Goal: Task Accomplishment & Management: Use online tool/utility

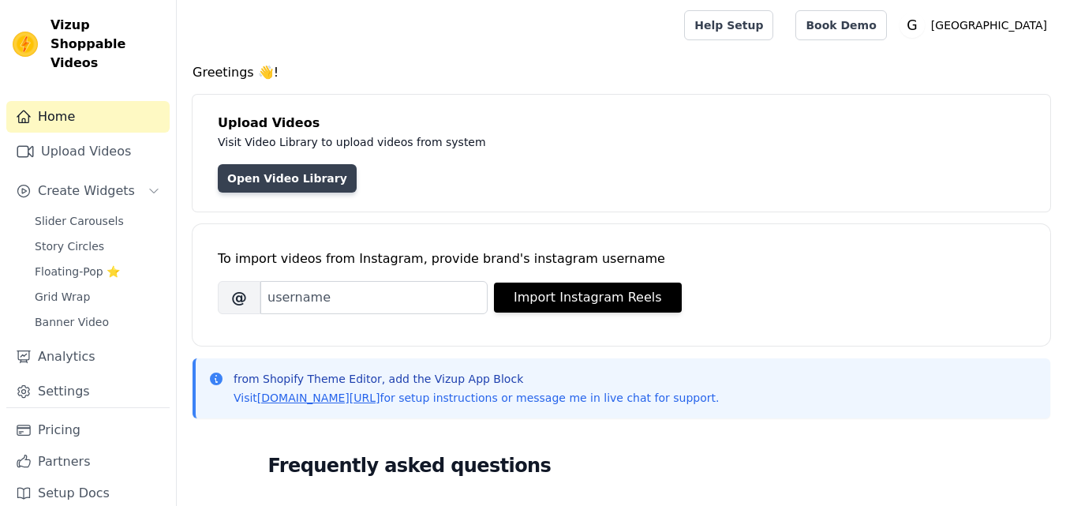
click at [273, 189] on link "Open Video Library" at bounding box center [287, 178] width 139 height 28
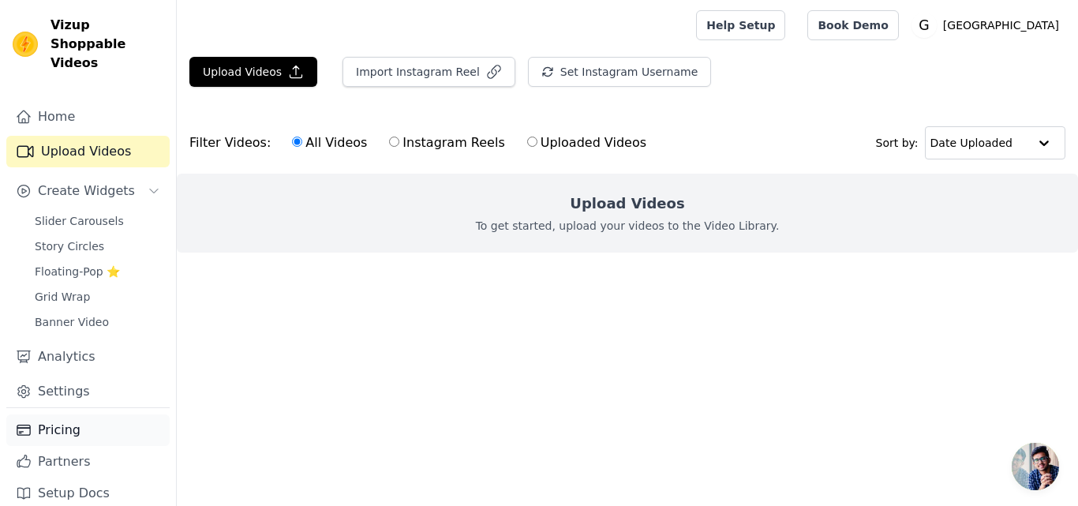
click at [61, 414] on link "Pricing" at bounding box center [87, 430] width 163 height 32
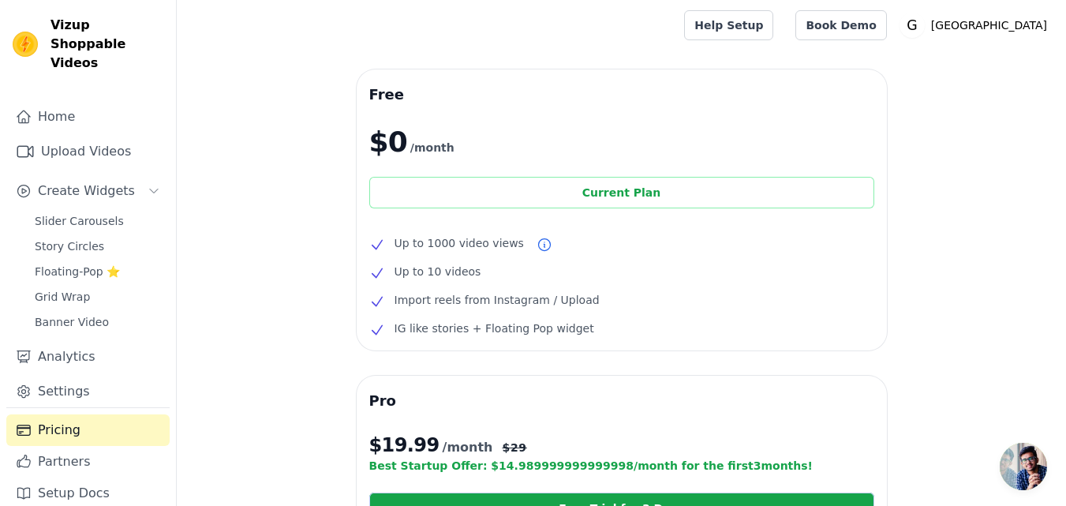
click at [538, 198] on div "Current Plan" at bounding box center [621, 193] width 505 height 32
click at [603, 202] on div "Current Plan" at bounding box center [621, 193] width 505 height 32
click at [86, 341] on link "Analytics" at bounding box center [87, 357] width 163 height 32
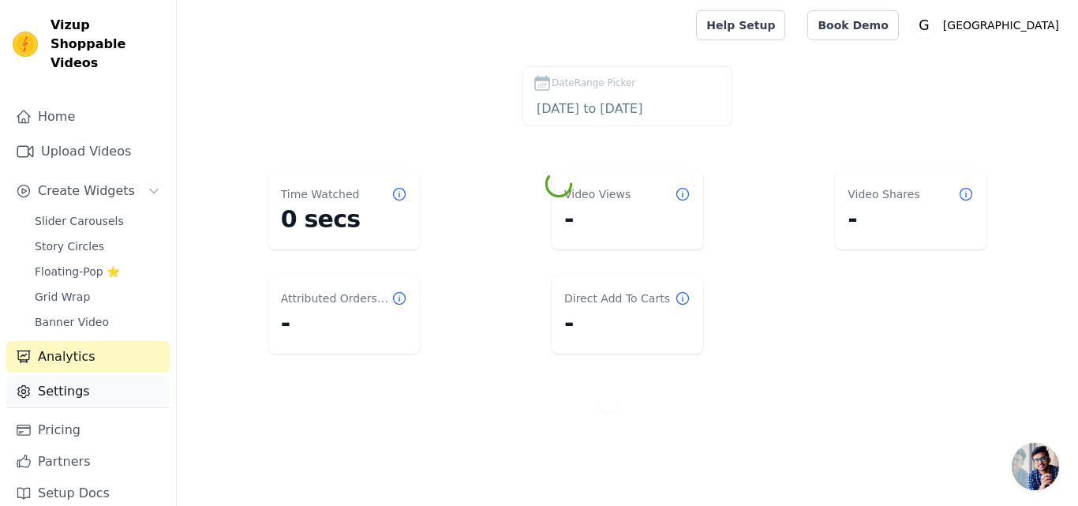
click at [84, 376] on link "Settings" at bounding box center [87, 392] width 163 height 32
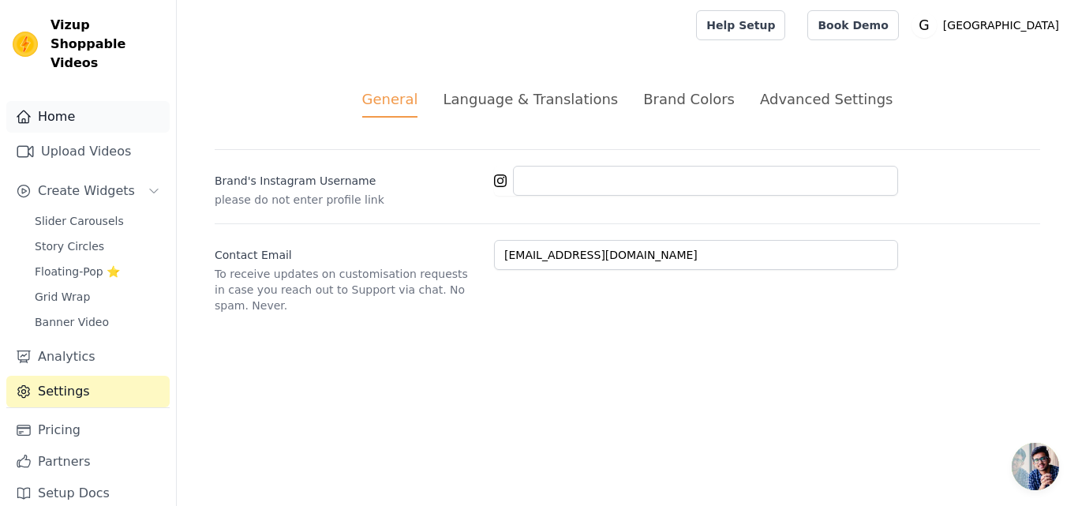
click at [105, 101] on link "Home" at bounding box center [87, 117] width 163 height 32
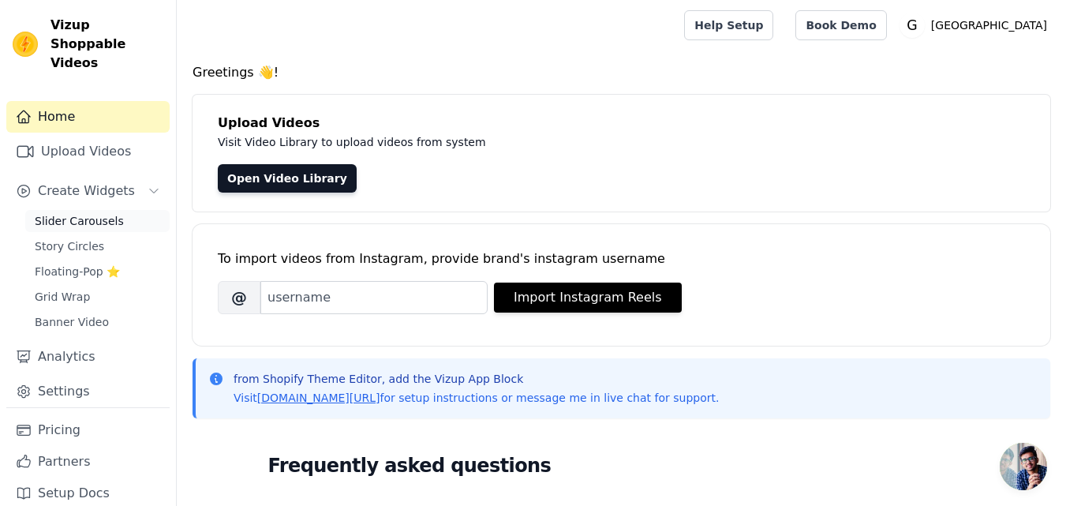
click at [108, 213] on span "Slider Carousels" at bounding box center [79, 221] width 89 height 16
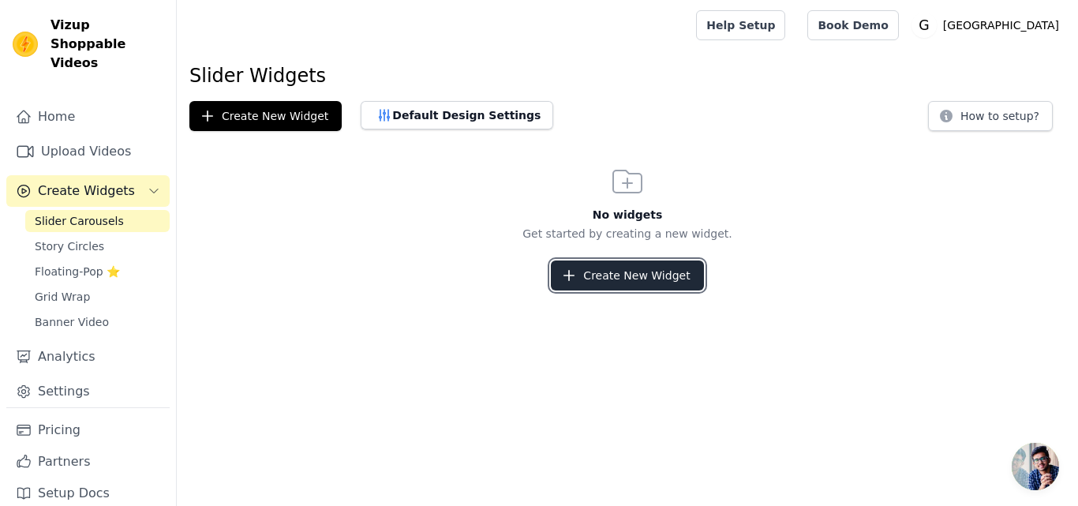
click at [585, 279] on button "Create New Widget" at bounding box center [627, 275] width 152 height 30
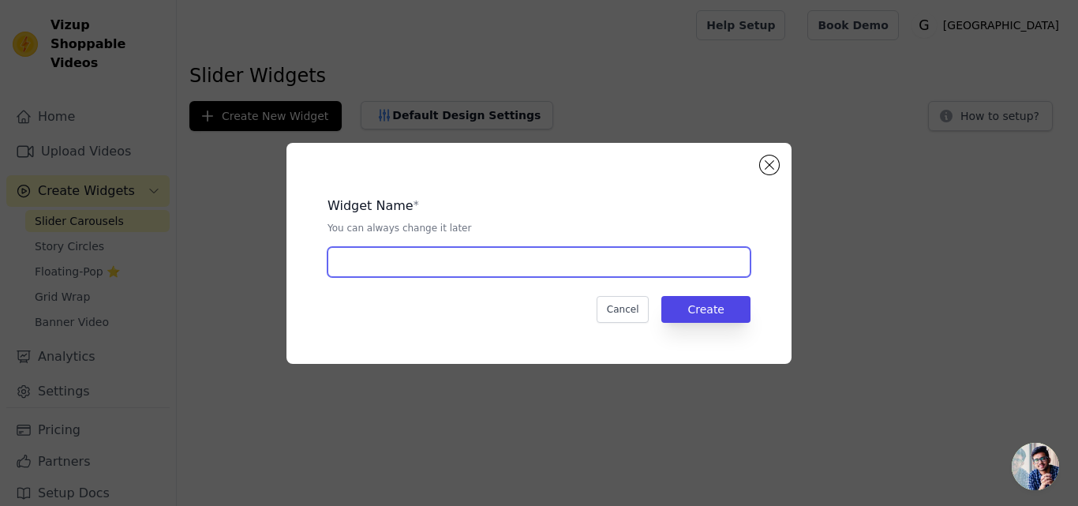
click at [545, 264] on input "text" at bounding box center [538, 262] width 423 height 30
type input "djaml"
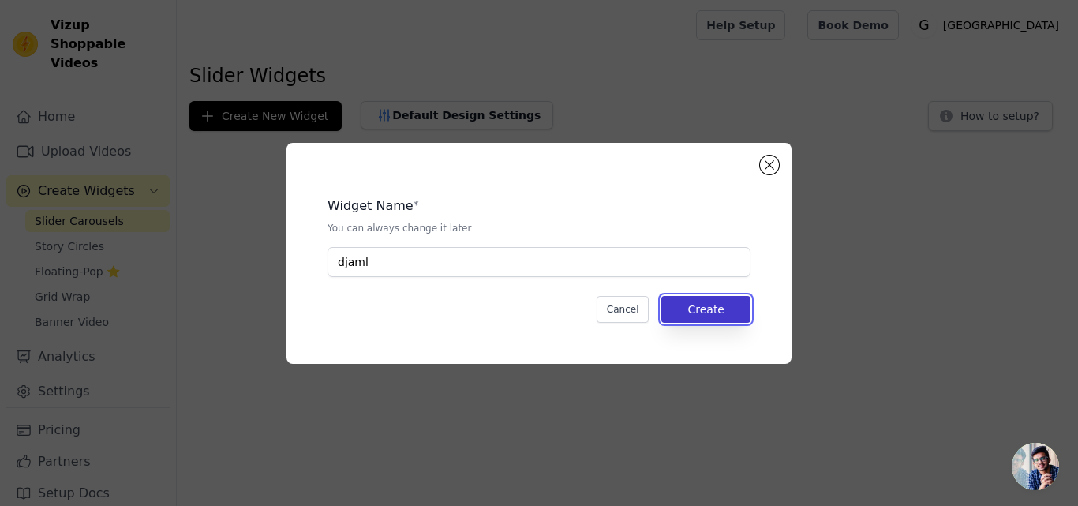
click at [732, 313] on button "Create" at bounding box center [705, 309] width 89 height 27
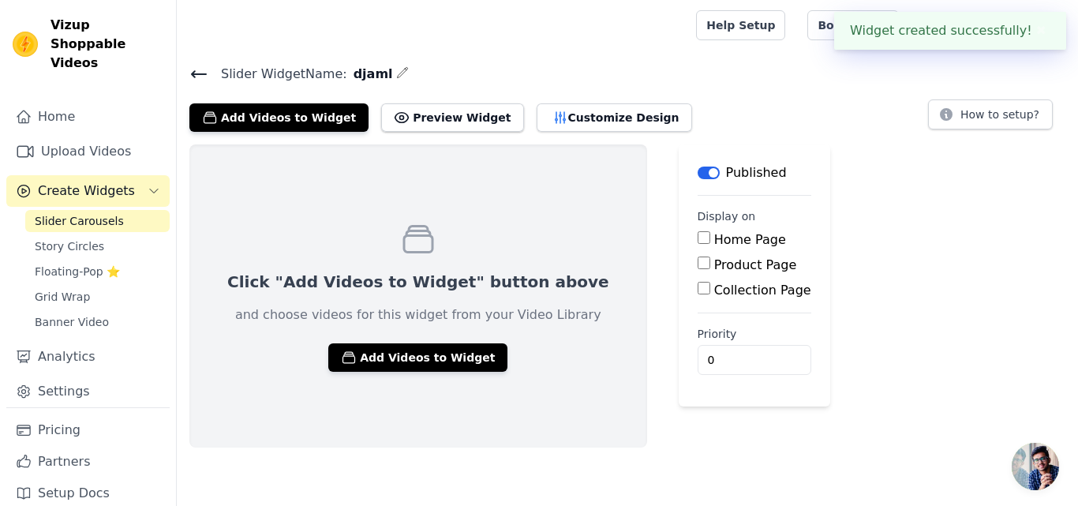
click at [714, 268] on label "Product Page" at bounding box center [755, 264] width 83 height 15
click at [698, 268] on input "Product Page" at bounding box center [704, 262] width 13 height 13
checkbox input "true"
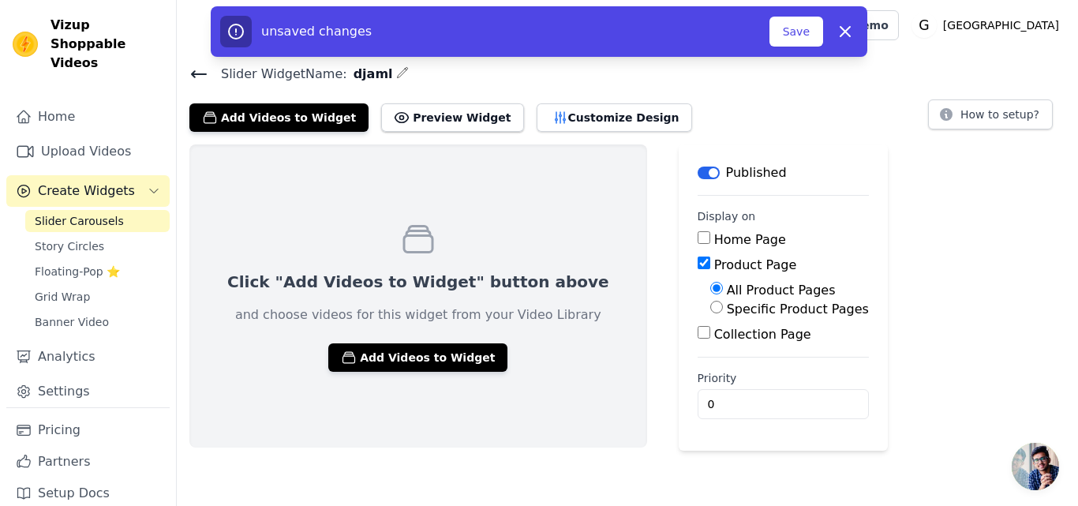
click at [737, 315] on label "Specific Product Pages" at bounding box center [798, 308] width 142 height 15
click at [723, 313] on input "Specific Product Pages" at bounding box center [716, 307] width 13 height 13
radio input "true"
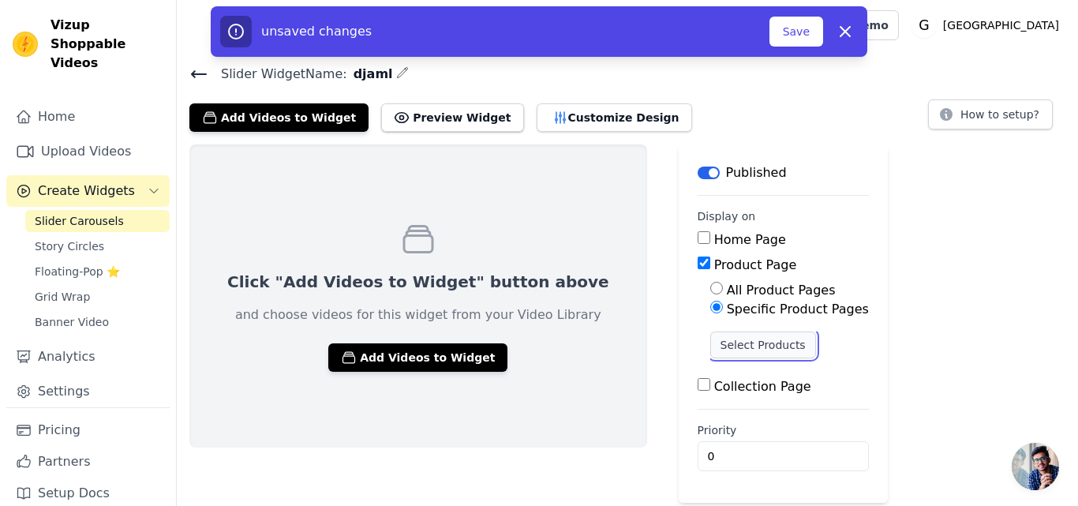
click at [710, 346] on button "Select Products" at bounding box center [763, 344] width 106 height 27
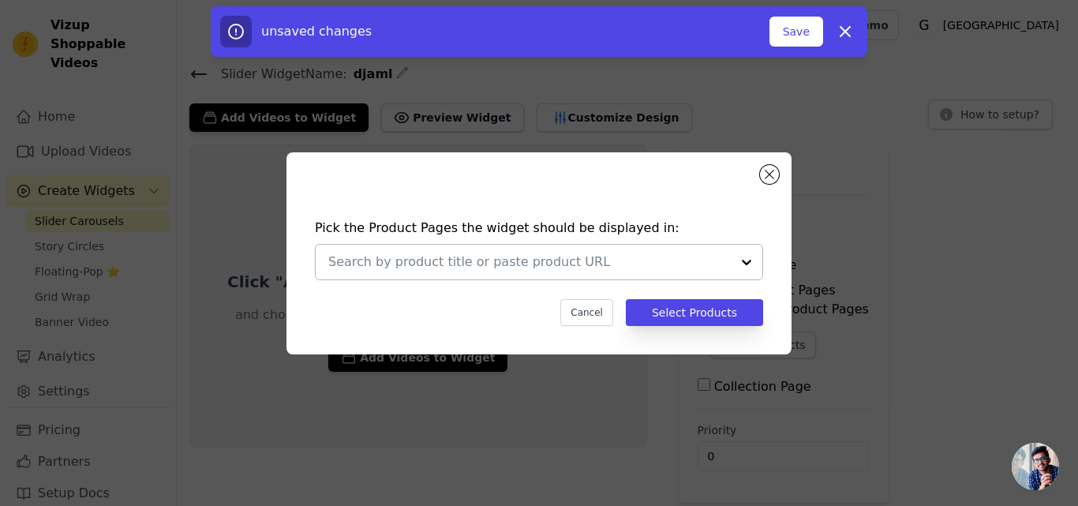
click at [524, 274] on div at bounding box center [529, 262] width 402 height 35
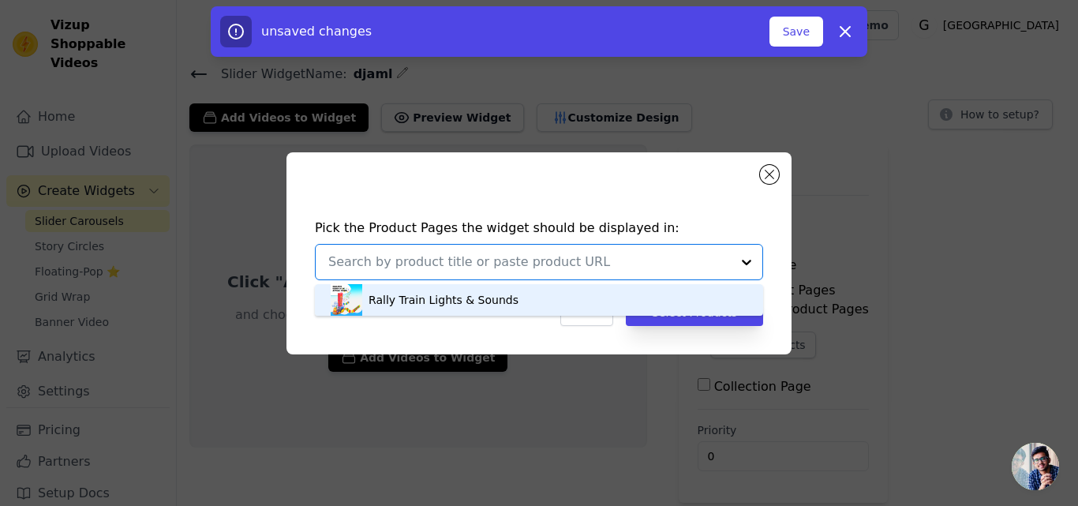
paste input "[URL][DOMAIN_NAME]"
type input "[URL][DOMAIN_NAME]"
click at [675, 320] on button "Select Products" at bounding box center [694, 312] width 137 height 27
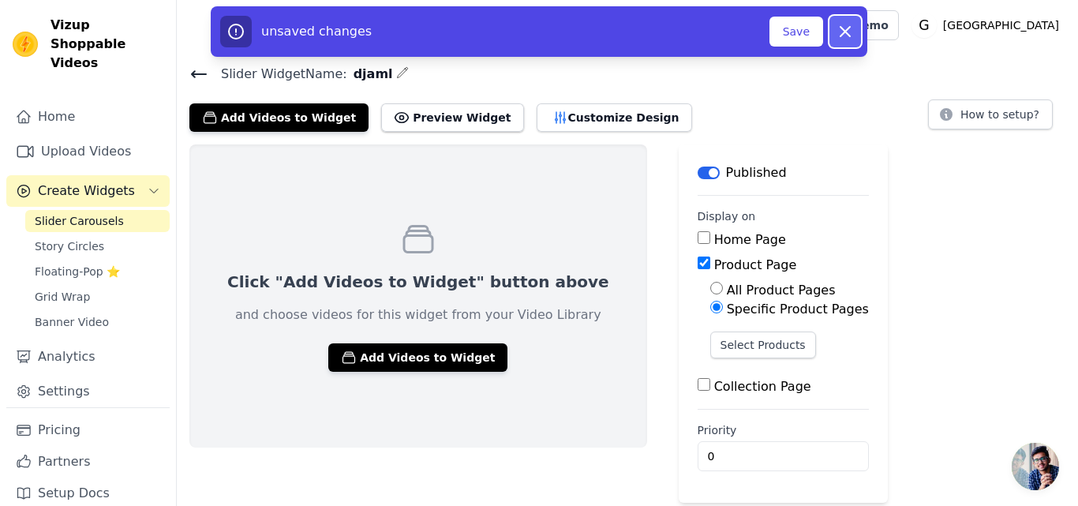
click at [850, 34] on icon "button" at bounding box center [845, 31] width 19 height 19
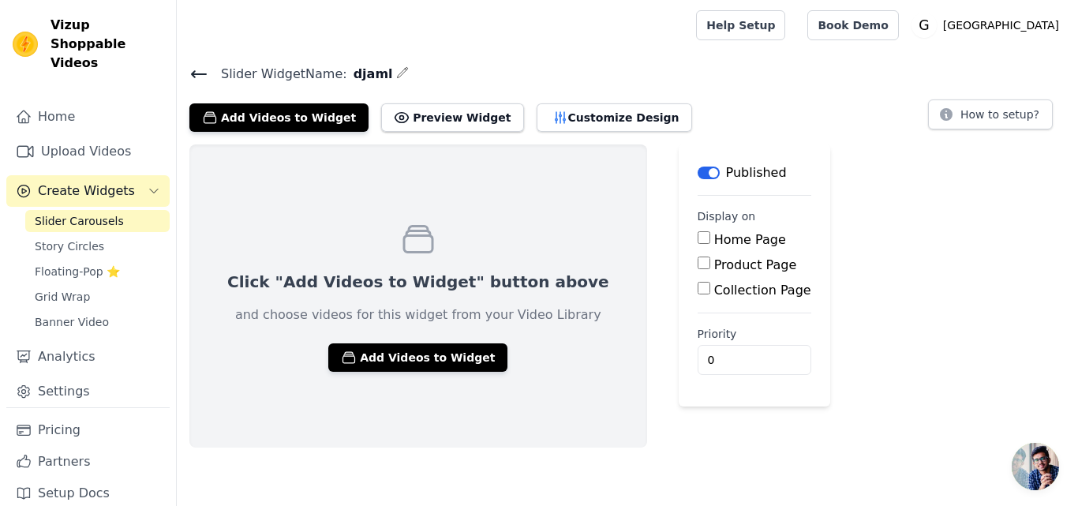
click at [714, 262] on label "Product Page" at bounding box center [755, 264] width 83 height 15
click at [698, 262] on input "Product Page" at bounding box center [704, 262] width 13 height 13
checkbox input "true"
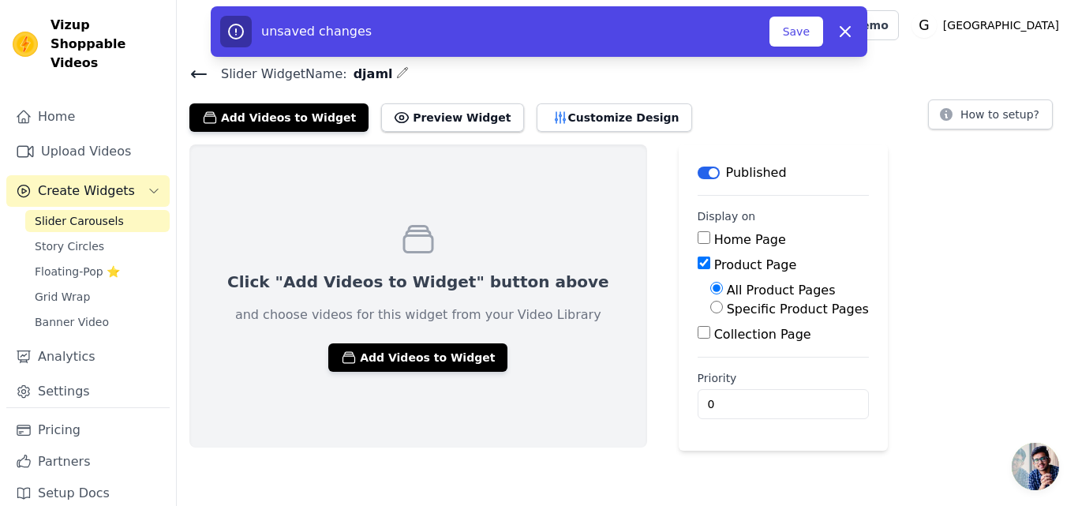
click at [727, 305] on label "Specific Product Pages" at bounding box center [798, 308] width 142 height 15
click at [710, 305] on input "Specific Product Pages" at bounding box center [716, 307] width 13 height 13
radio input "true"
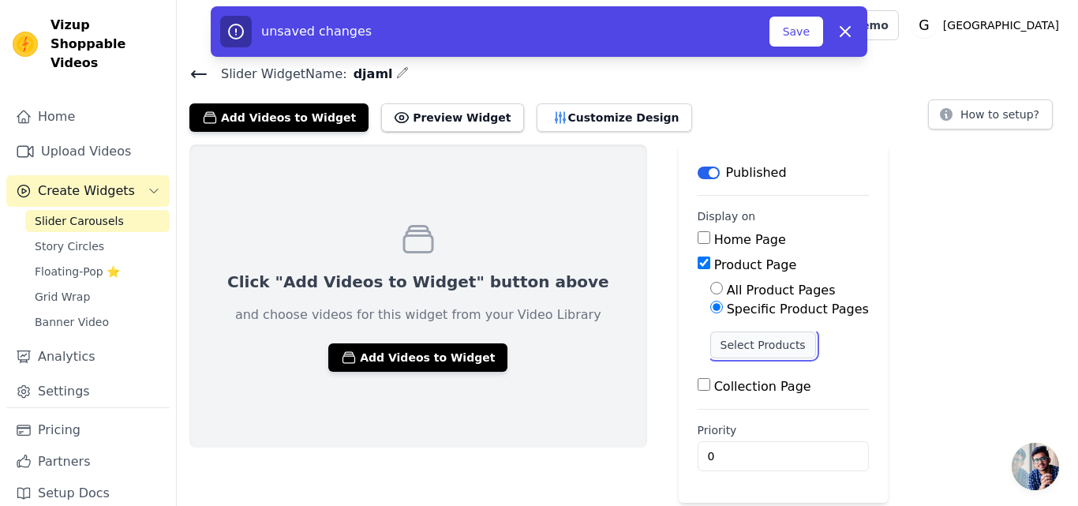
click at [710, 342] on button "Select Products" at bounding box center [763, 344] width 106 height 27
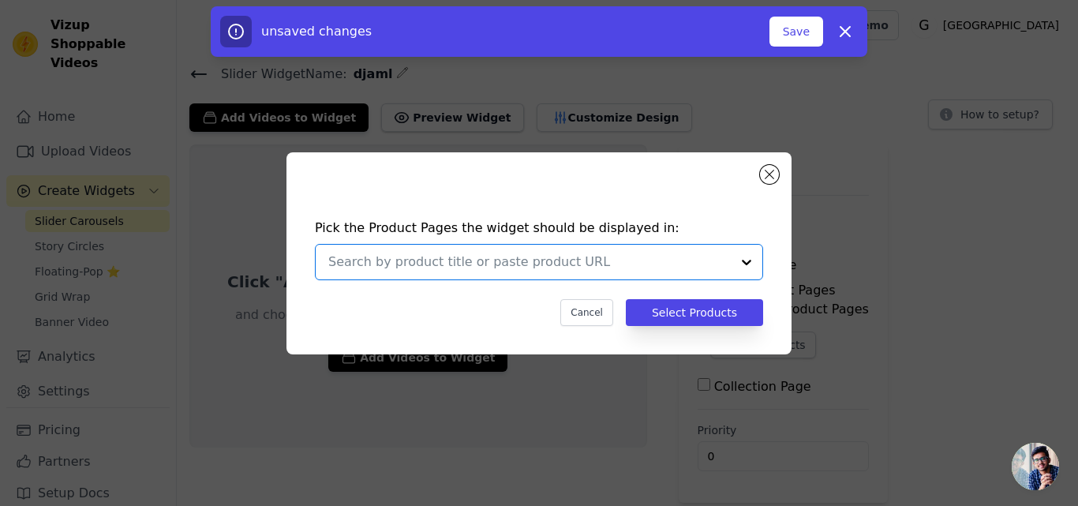
click at [595, 257] on input "text" at bounding box center [529, 262] width 402 height 19
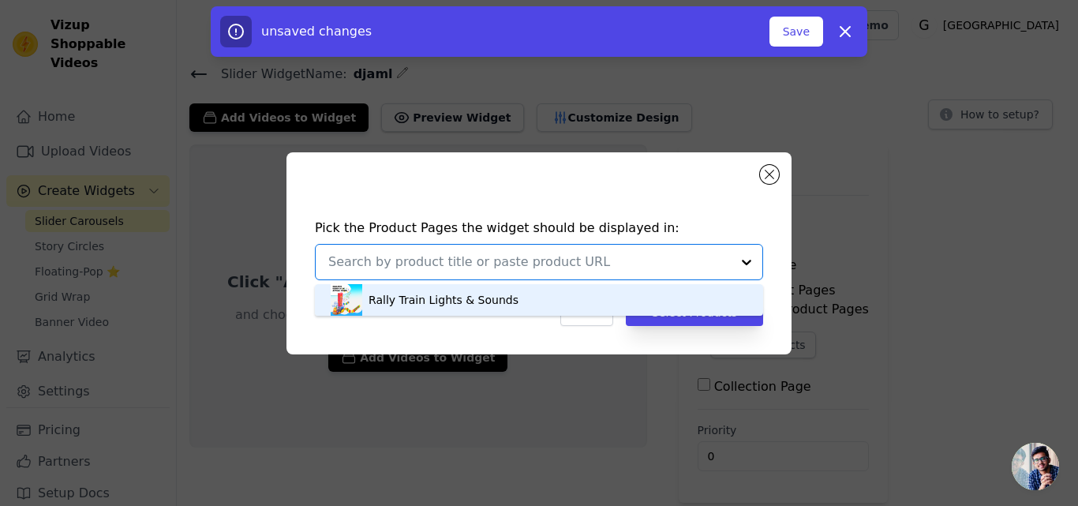
click at [604, 297] on div "Rally Train Lights & Sounds" at bounding box center [539, 300] width 417 height 32
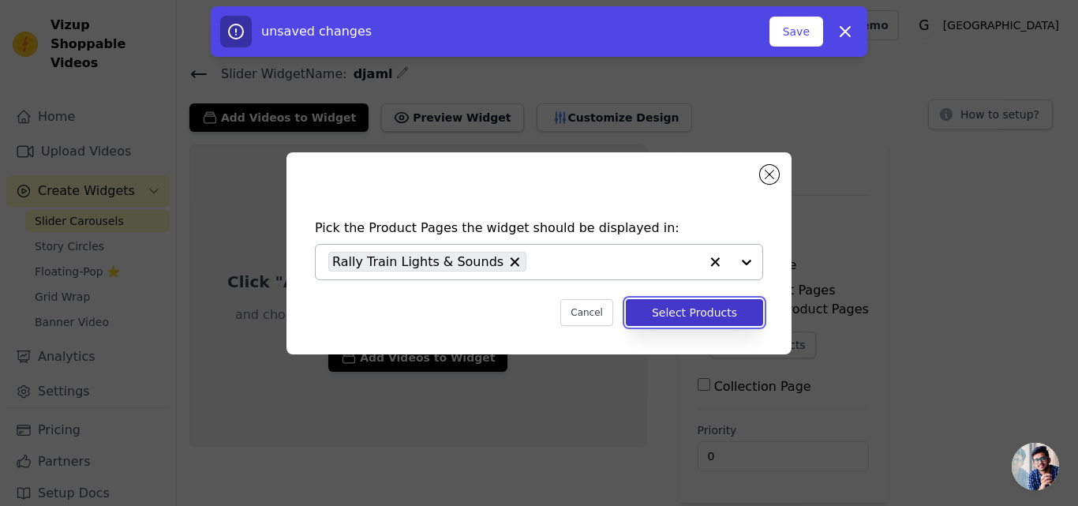
click at [688, 314] on button "Select Products" at bounding box center [694, 312] width 137 height 27
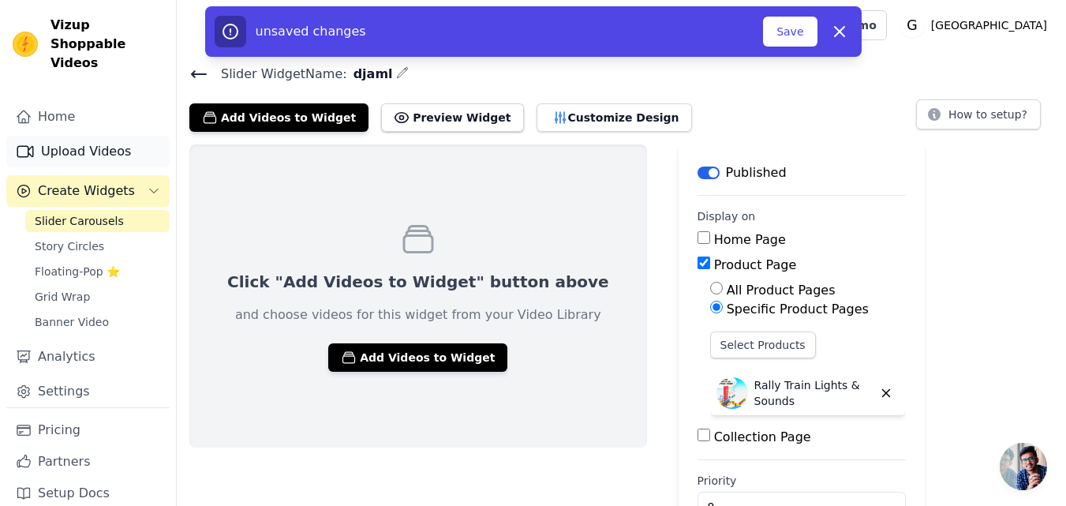
click at [103, 137] on link "Upload Videos" at bounding box center [87, 152] width 163 height 32
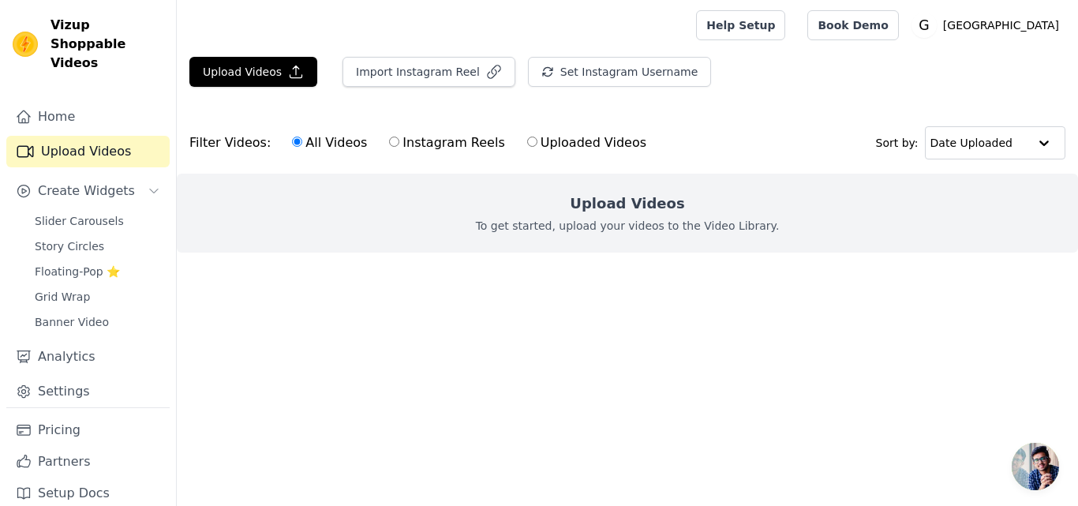
click at [595, 202] on h2 "Upload Videos" at bounding box center [627, 204] width 114 height 22
click at [320, 140] on label "All Videos" at bounding box center [329, 143] width 77 height 21
click at [302, 140] on input "All Videos" at bounding box center [297, 142] width 10 height 10
click at [223, 66] on button "Upload Videos" at bounding box center [253, 72] width 128 height 30
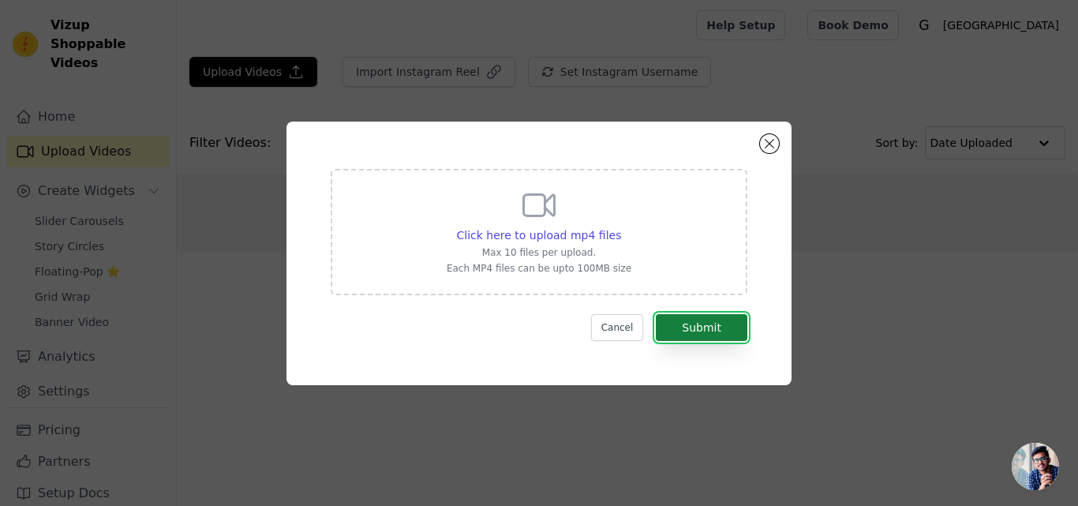
click at [688, 326] on button "Submit" at bounding box center [702, 327] width 92 height 27
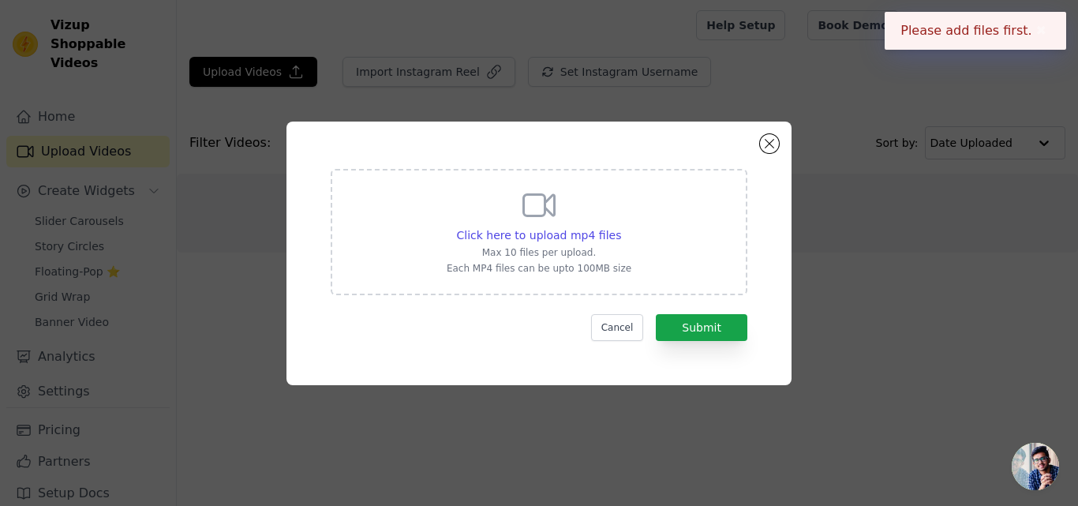
click at [466, 220] on div "Click here to upload mp4 files Max 10 files per upload. Each MP4 files can be u…" at bounding box center [539, 230] width 185 height 88
click at [620, 226] on input "Click here to upload mp4 files Max 10 files per upload. Each MP4 files can be u…" at bounding box center [620, 226] width 1 height 1
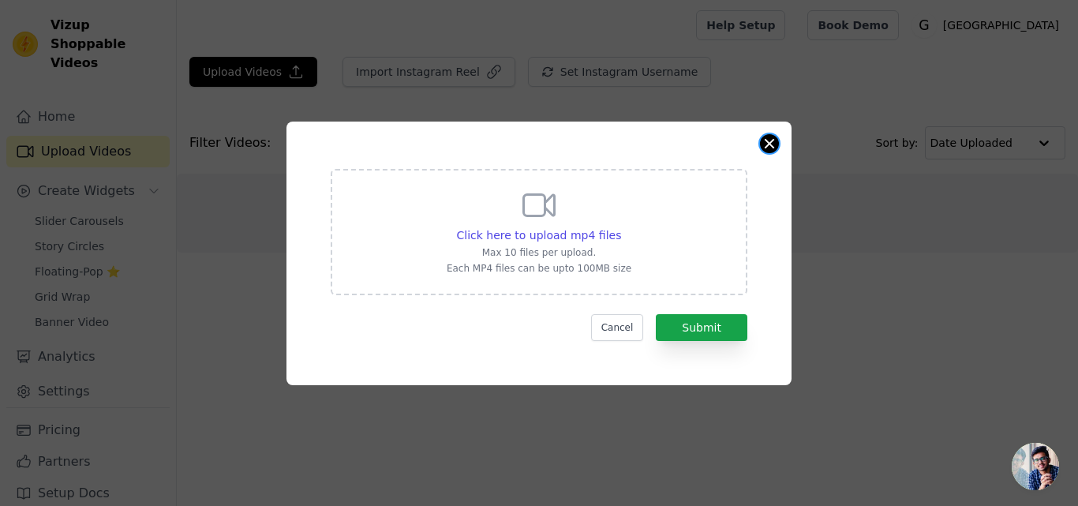
click at [771, 146] on button "Close modal" at bounding box center [769, 143] width 19 height 19
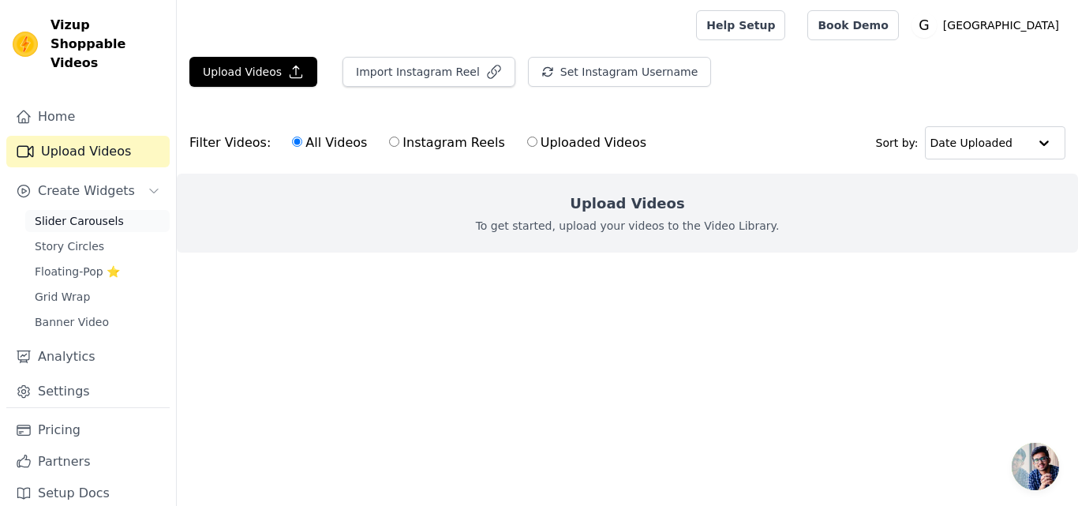
click at [132, 210] on link "Slider Carousels" at bounding box center [97, 221] width 144 height 22
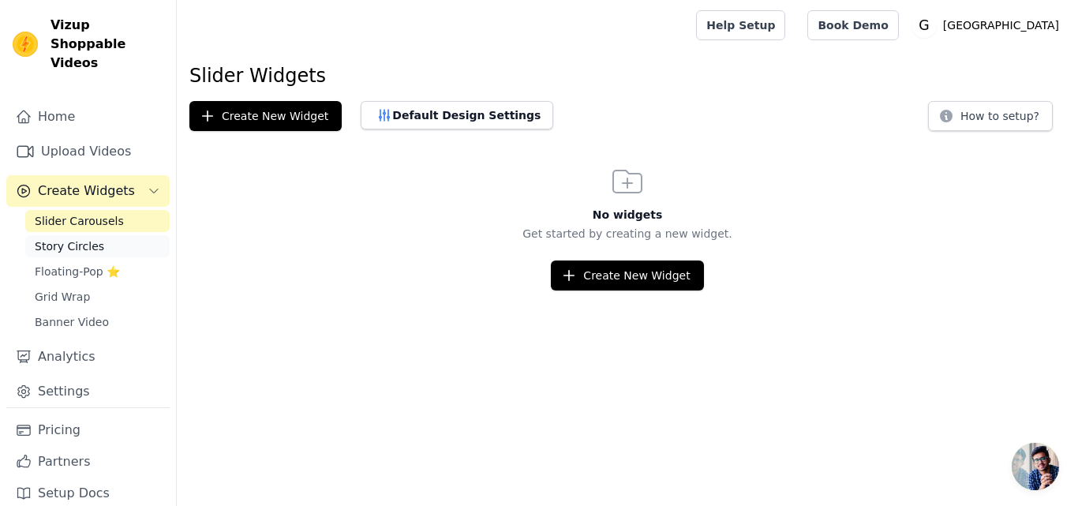
click at [126, 235] on link "Story Circles" at bounding box center [97, 246] width 144 height 22
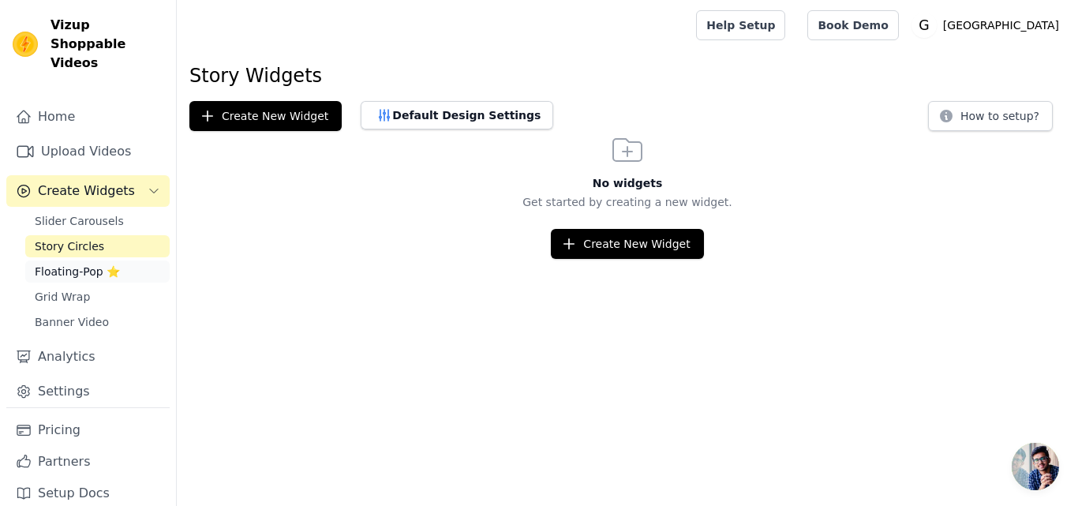
click at [95, 261] on link "Floating-Pop ⭐" at bounding box center [97, 271] width 144 height 22
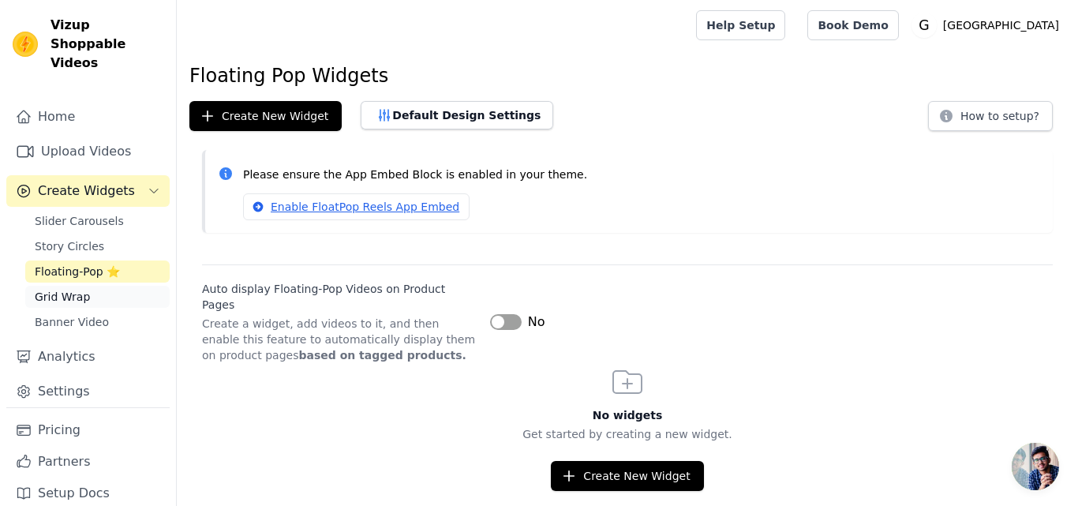
click at [107, 286] on link "Grid Wrap" at bounding box center [97, 297] width 144 height 22
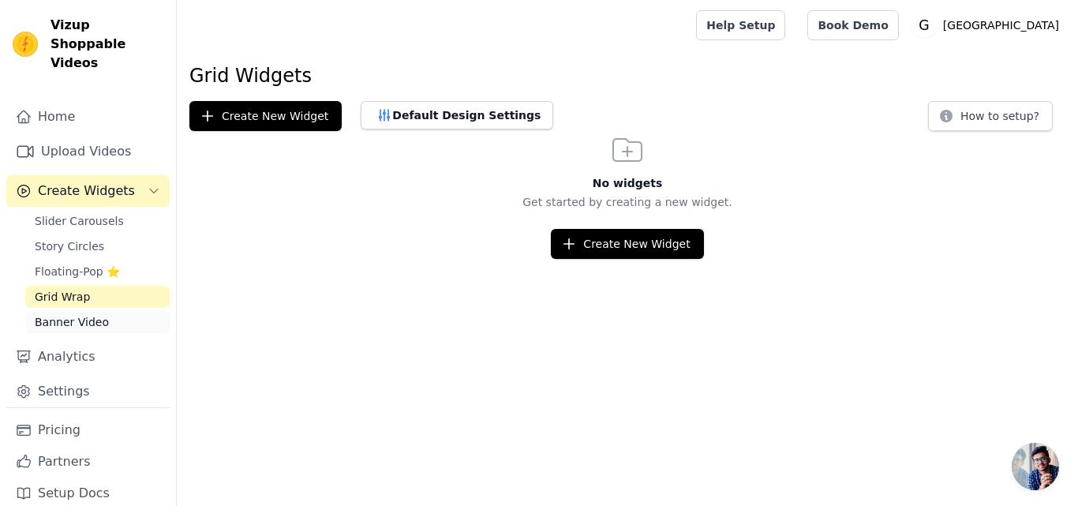
click at [122, 311] on link "Banner Video" at bounding box center [97, 322] width 144 height 22
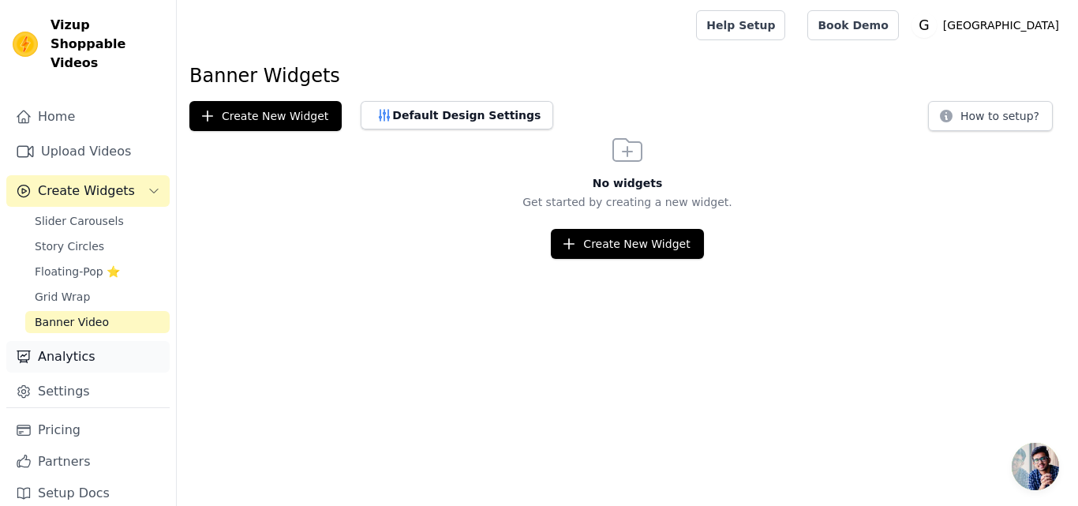
click at [103, 343] on link "Analytics" at bounding box center [87, 357] width 163 height 32
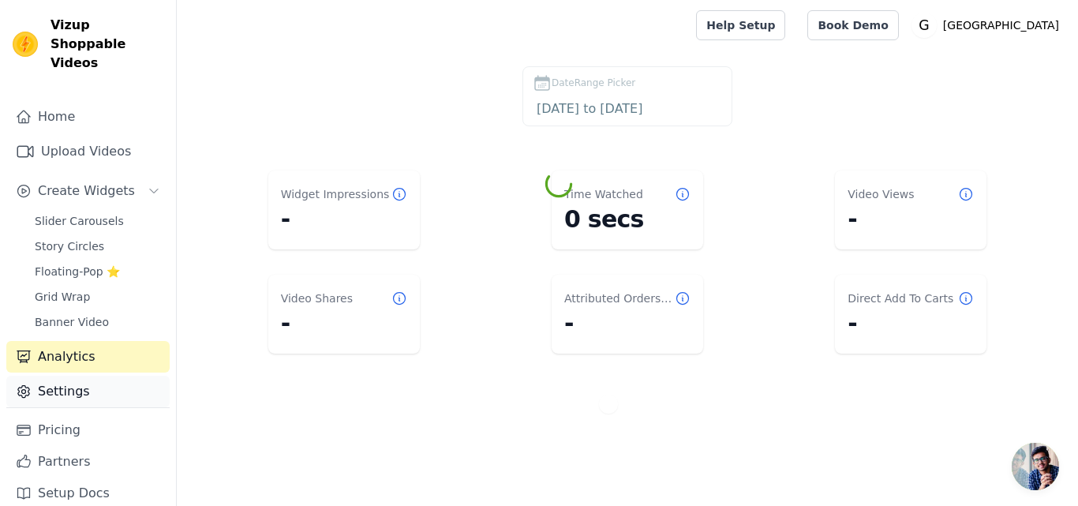
click at [107, 376] on link "Settings" at bounding box center [87, 392] width 163 height 32
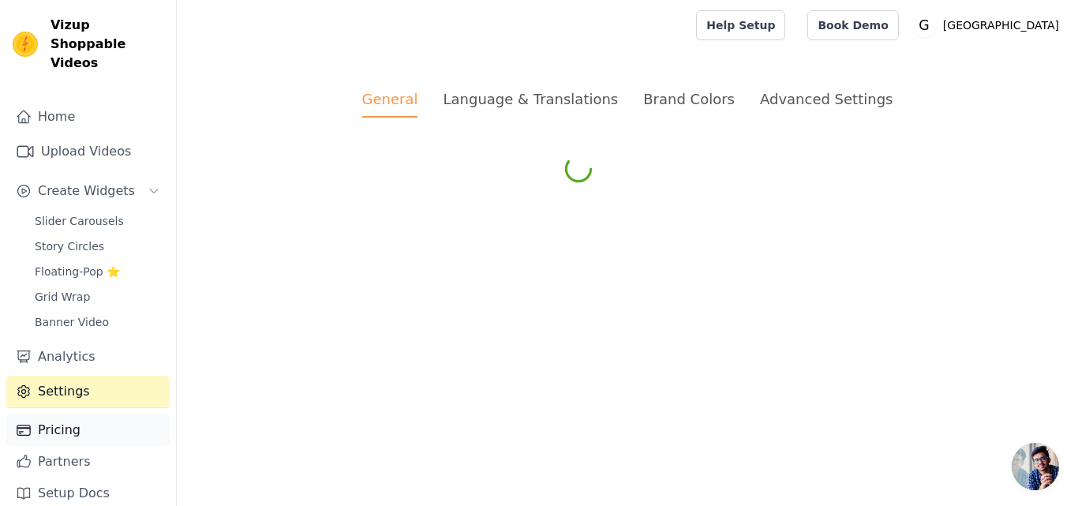
click at [114, 414] on link "Pricing" at bounding box center [87, 430] width 163 height 32
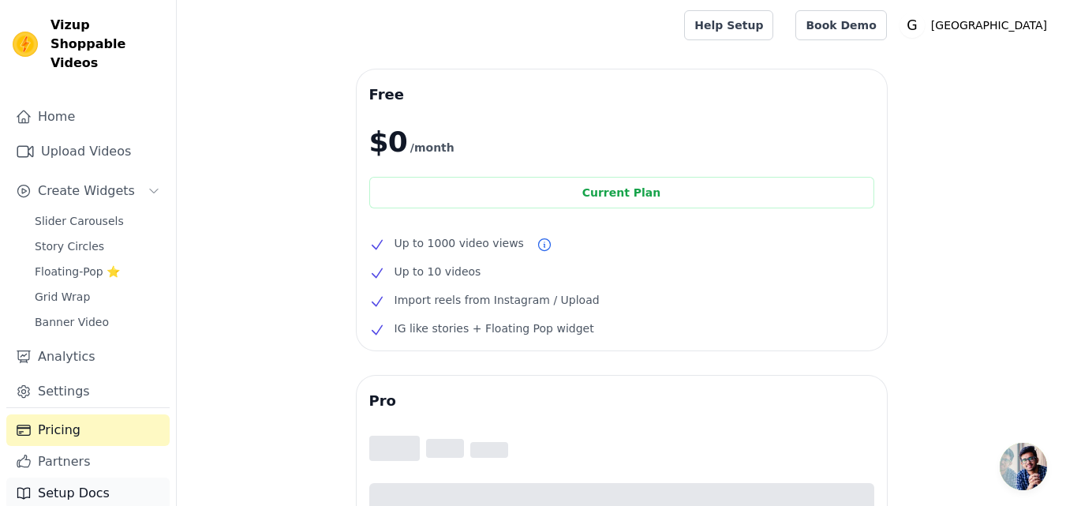
drag, startPoint x: 114, startPoint y: 439, endPoint x: 110, endPoint y: 462, distance: 23.4
click at [114, 446] on link "Partners" at bounding box center [87, 462] width 163 height 32
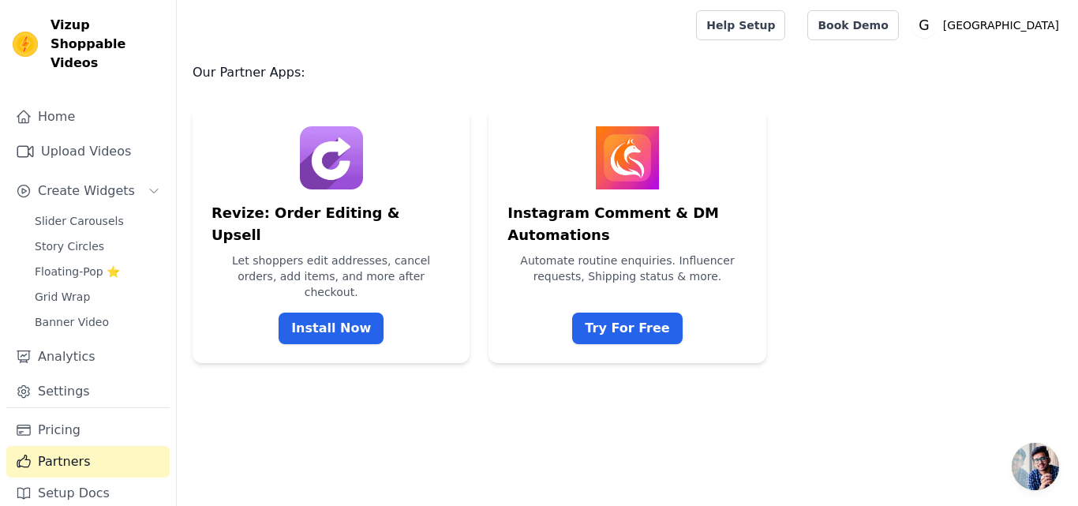
click at [105, 494] on div "Pricing Partners Setup Docs" at bounding box center [87, 464] width 163 height 114
